Goal: Obtain resource: Obtain resource

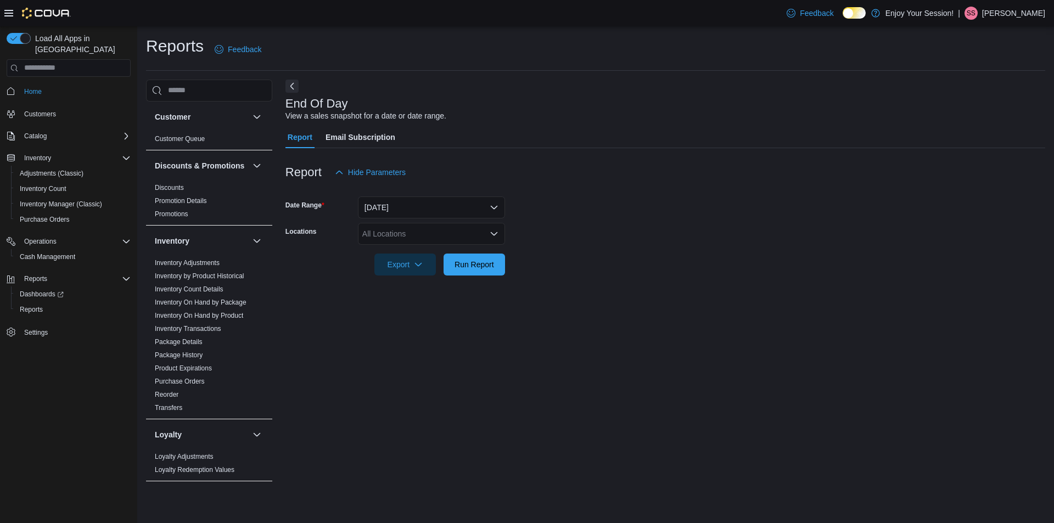
drag, startPoint x: 414, startPoint y: 151, endPoint x: 323, endPoint y: 214, distance: 110.1
click at [323, 214] on div "Date Range" at bounding box center [319, 207] width 68 height 22
click at [231, 306] on link "Inventory On Hand by Package" at bounding box center [201, 303] width 92 height 8
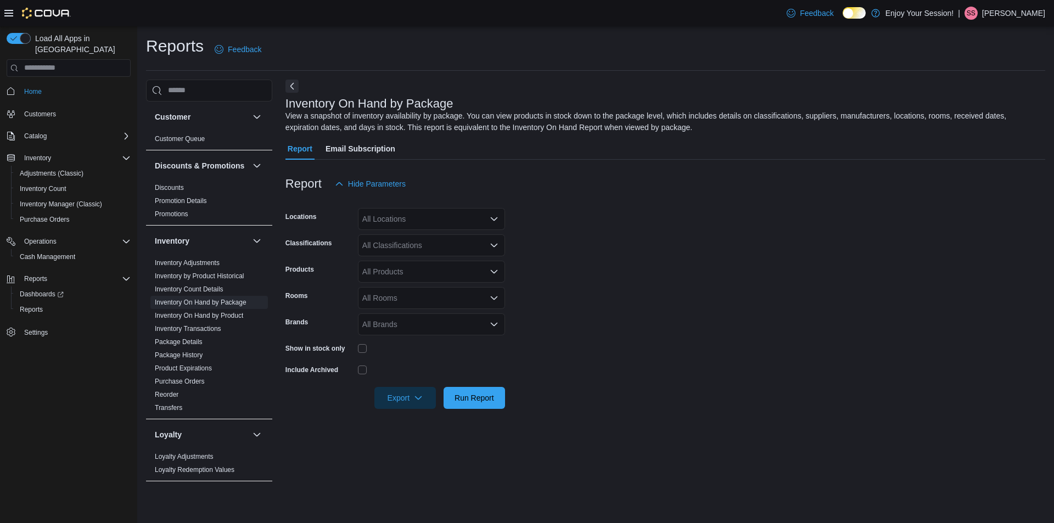
click at [429, 214] on div "All Locations" at bounding box center [431, 219] width 147 height 22
type input "****"
click at [389, 273] on span "Port Perry" at bounding box center [398, 269] width 35 height 11
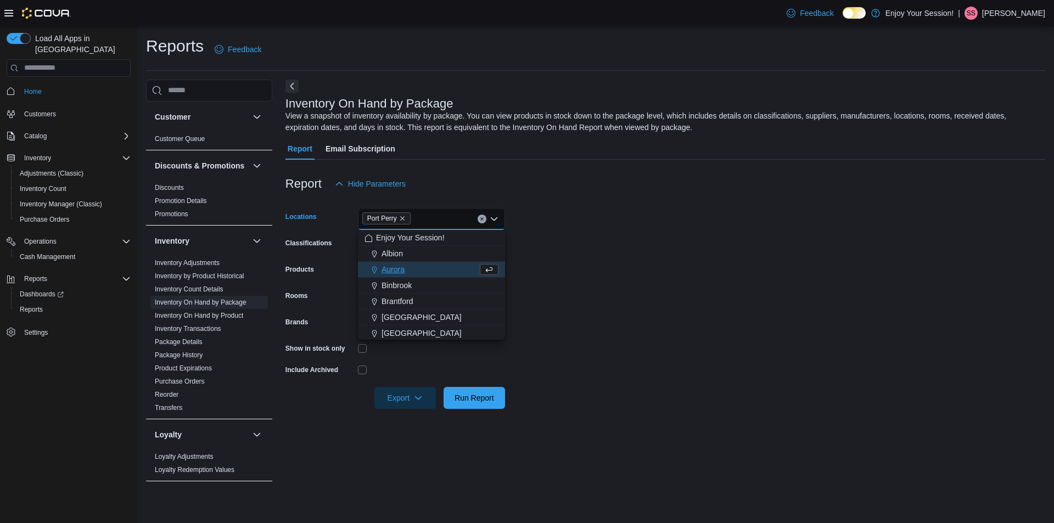
click at [595, 232] on form "Locations [GEOGRAPHIC_DATA] Combo box. Selected. [GEOGRAPHIC_DATA]. Press Backs…" at bounding box center [664, 302] width 759 height 214
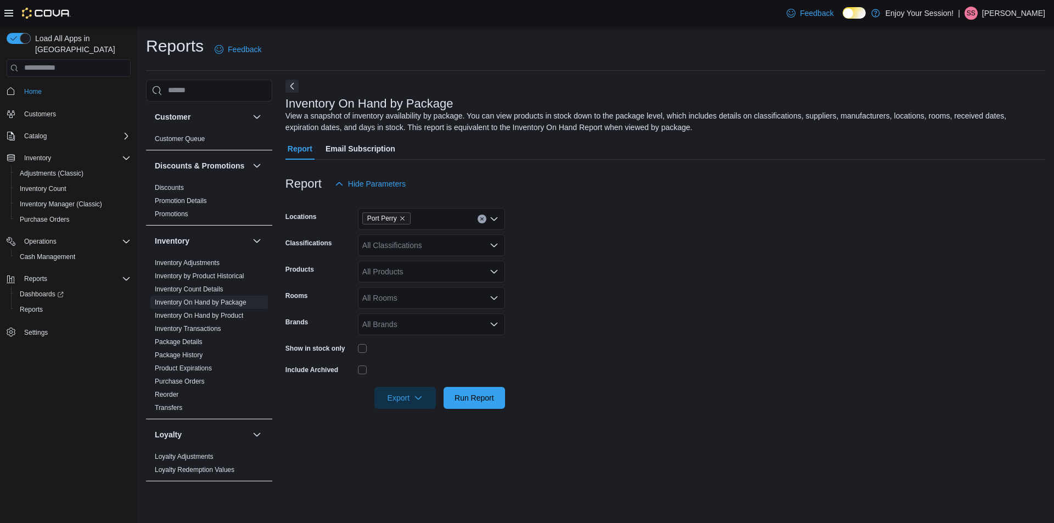
click at [403, 252] on div "All Classifications" at bounding box center [431, 245] width 147 height 22
type input "**"
click at [399, 262] on span "Flower" at bounding box center [392, 263] width 23 height 11
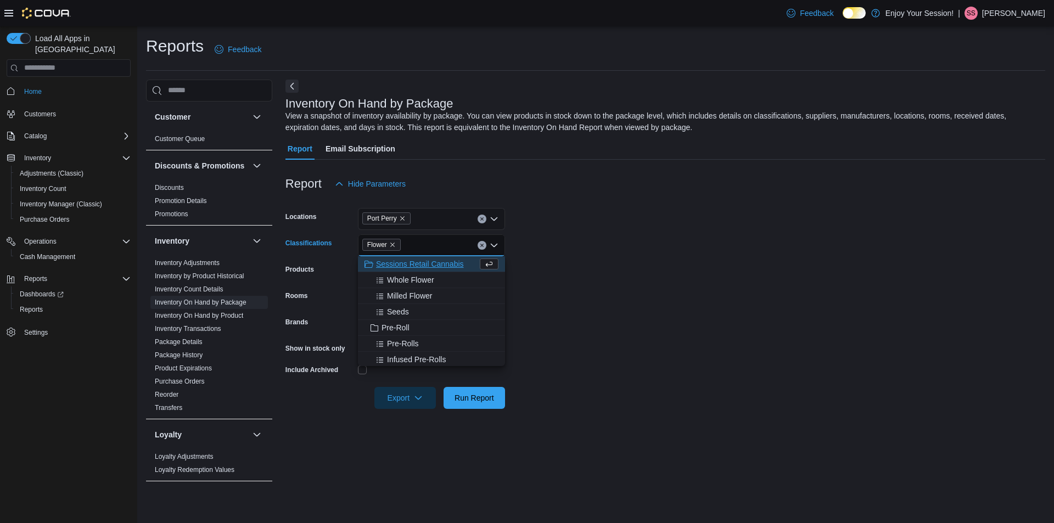
click at [606, 218] on form "Locations [GEOGRAPHIC_DATA] Classifications Flower Combo box. Selected. Flower …" at bounding box center [664, 302] width 759 height 214
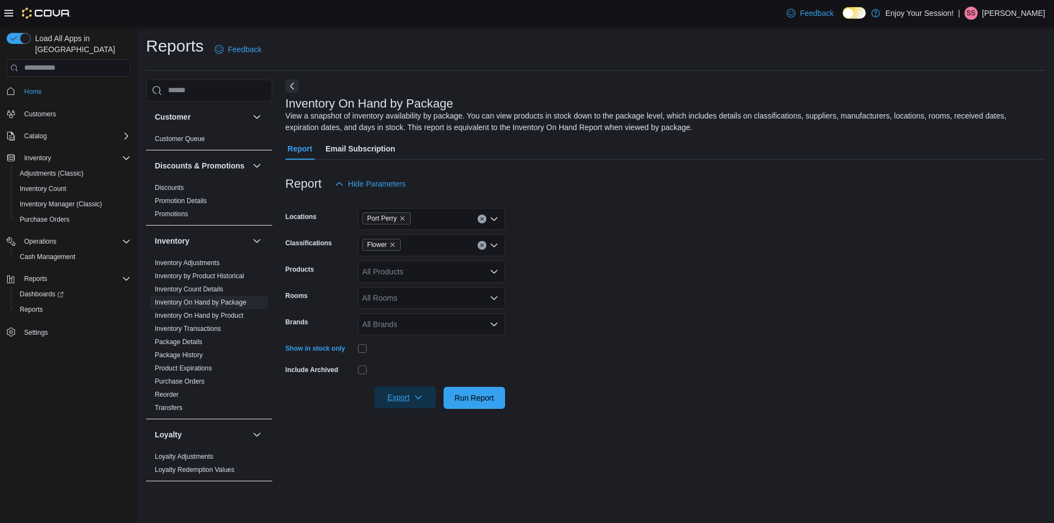
click at [392, 396] on span "Export" at bounding box center [405, 397] width 48 height 22
click at [397, 409] on button "Export to Excel" at bounding box center [406, 420] width 63 height 22
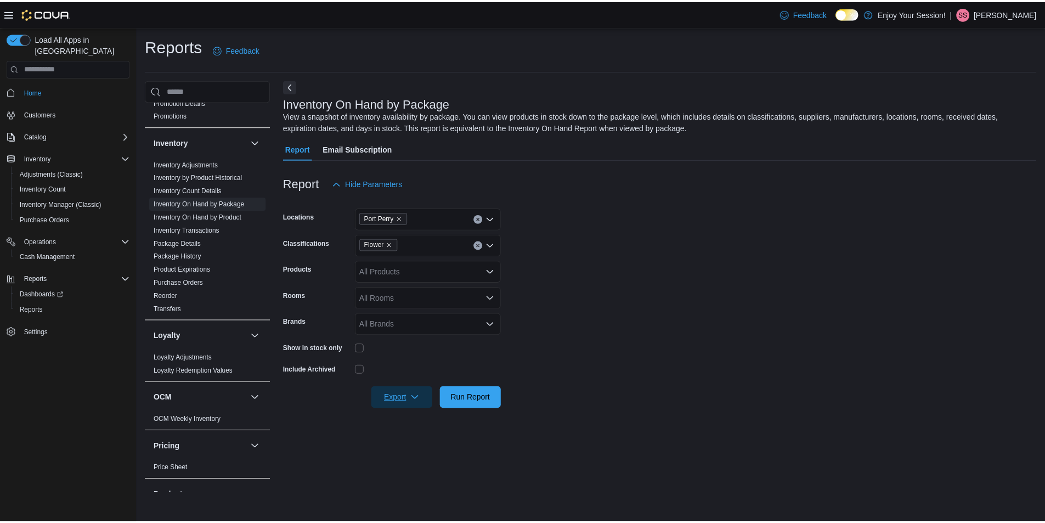
scroll to position [274, 0]
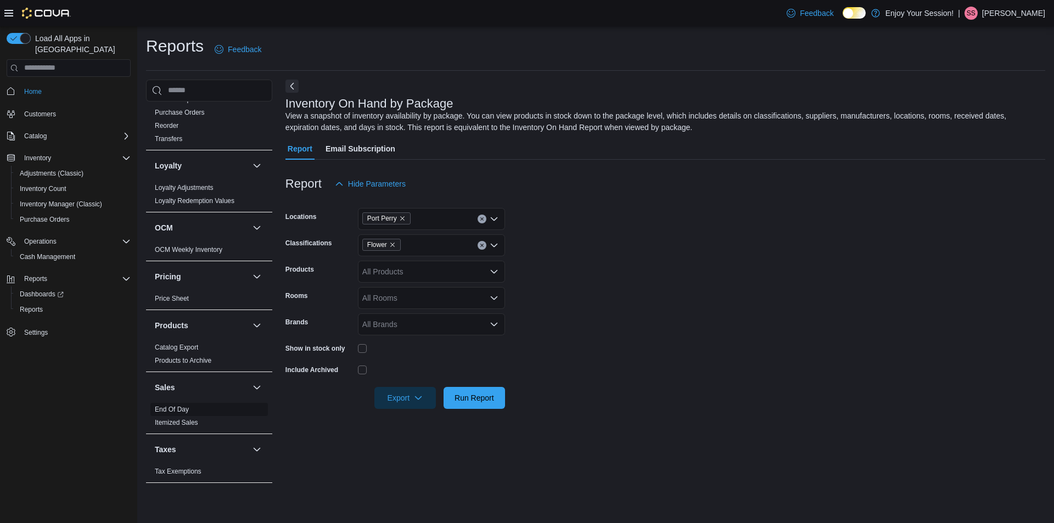
click at [185, 410] on link "End Of Day" at bounding box center [172, 410] width 34 height 8
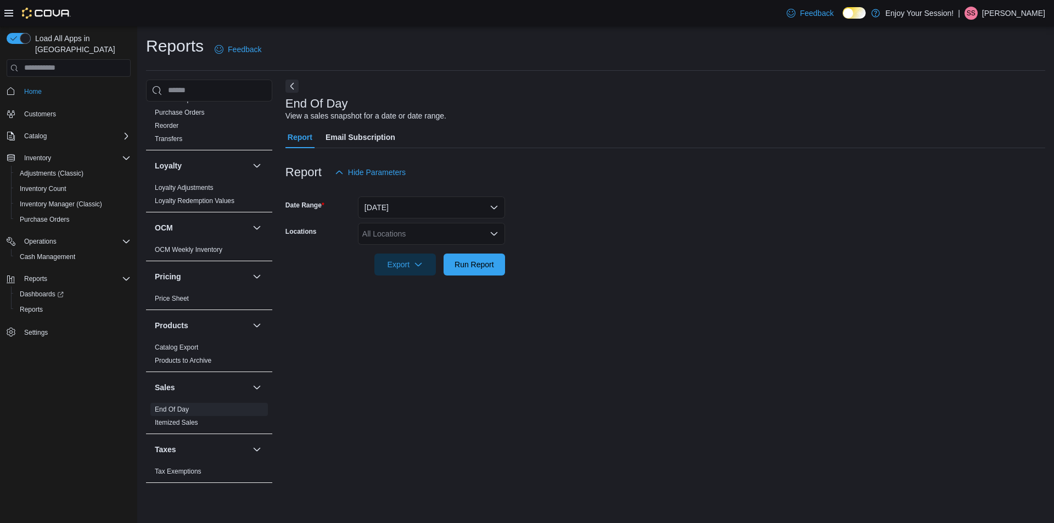
click at [431, 238] on div "All Locations" at bounding box center [431, 234] width 147 height 22
type input "****"
click at [410, 284] on span "Port Perry" at bounding box center [398, 284] width 35 height 11
click at [679, 203] on form "Date Range [DATE] Locations [GEOGRAPHIC_DATA] Export Run Report" at bounding box center [664, 229] width 759 height 92
click at [475, 267] on span "Run Report" at bounding box center [474, 263] width 40 height 11
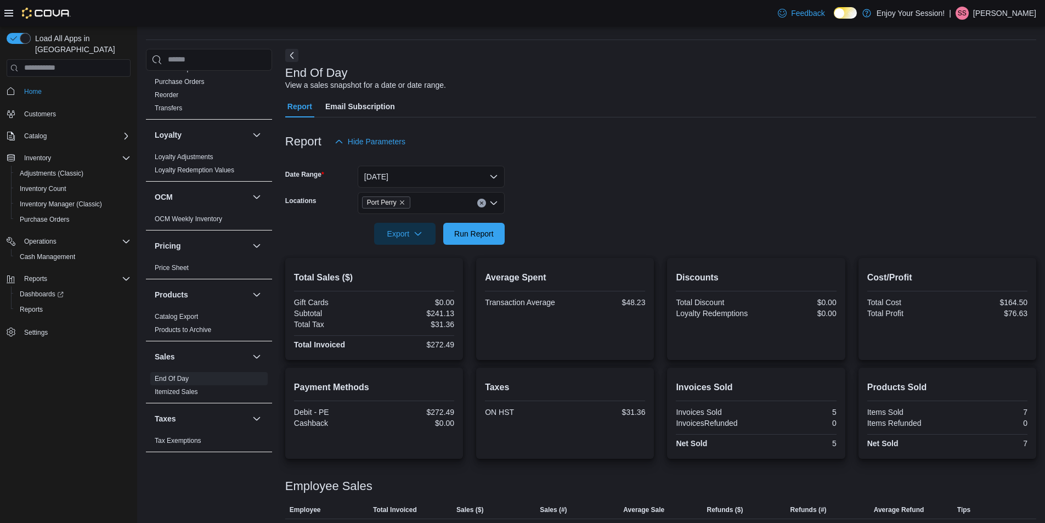
scroll to position [58, 0]
